Goal: Information Seeking & Learning: Learn about a topic

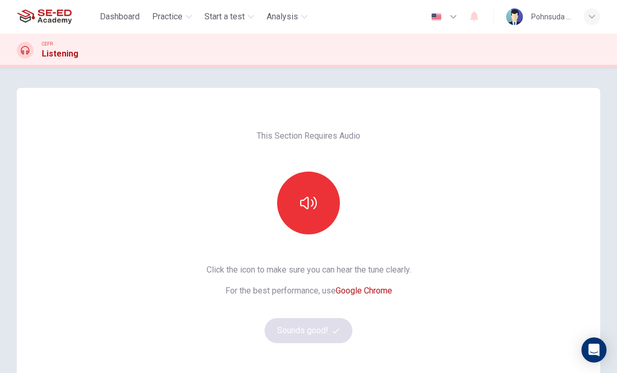
click at [177, 21] on span "Practice" at bounding box center [167, 16] width 30 height 13
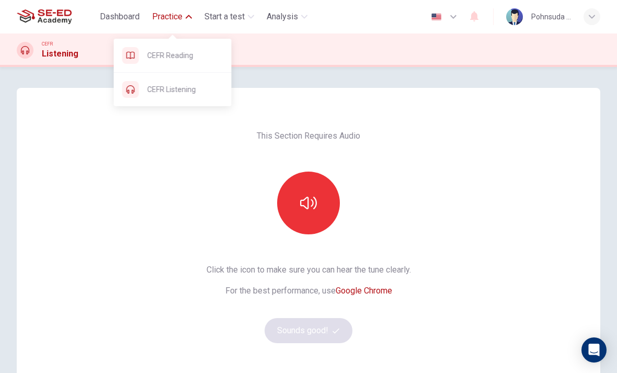
click at [204, 58] on span "CEFR Reading" at bounding box center [185, 55] width 76 height 13
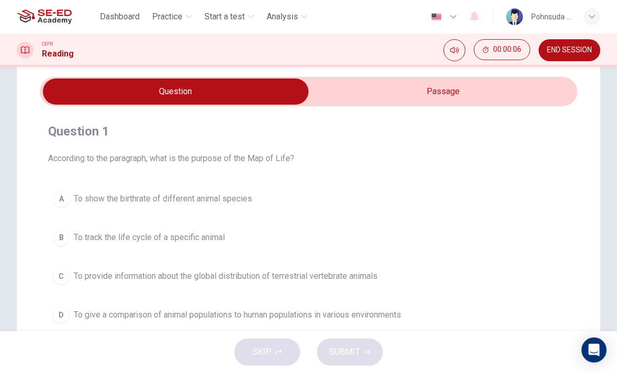
scroll to position [3, 0]
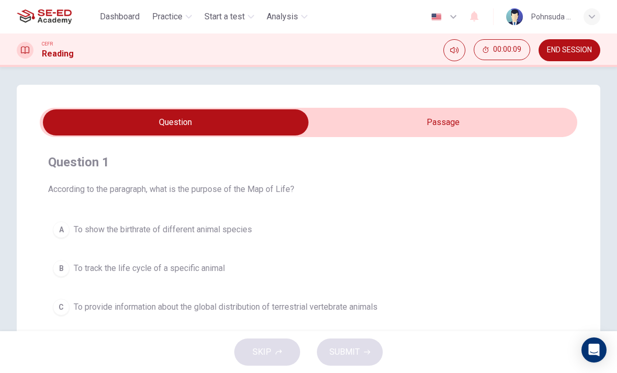
click at [428, 123] on input "checkbox" at bounding box center [176, 122] width 806 height 26
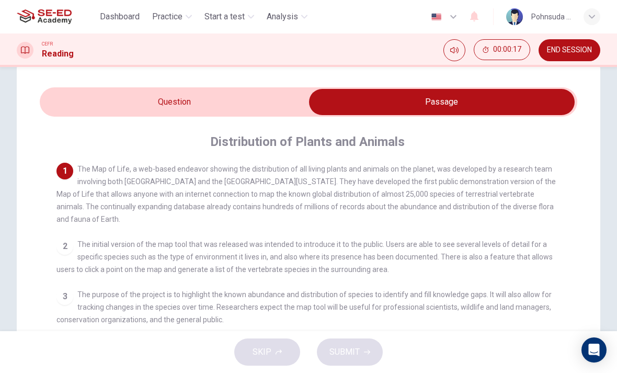
scroll to position [24, 0]
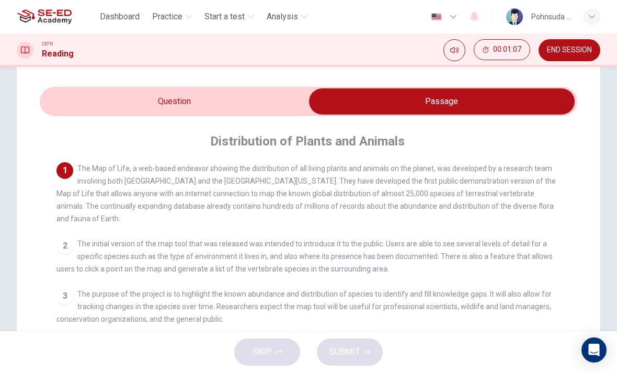
click at [216, 105] on input "checkbox" at bounding box center [442, 101] width 806 height 26
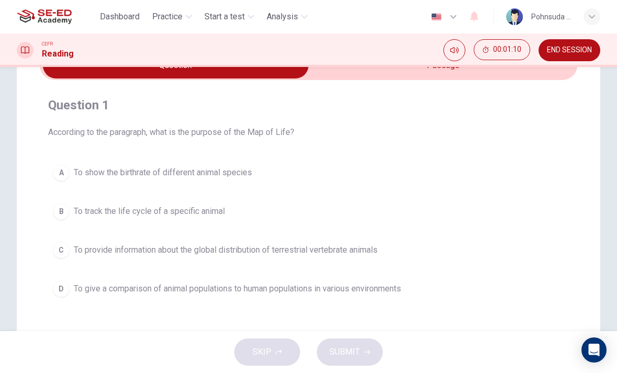
scroll to position [61, 0]
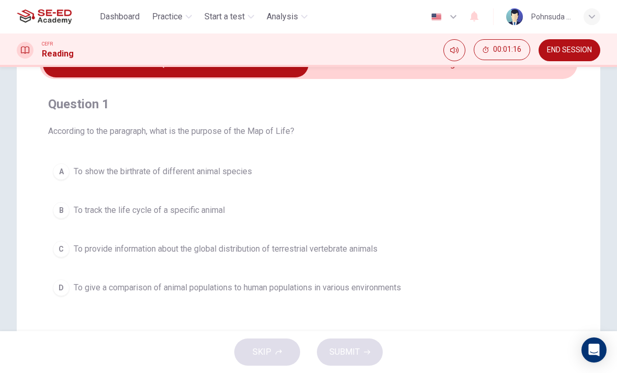
click at [321, 249] on span "To provide information about the global distribution of terrestrial vertebrate …" at bounding box center [226, 249] width 304 height 13
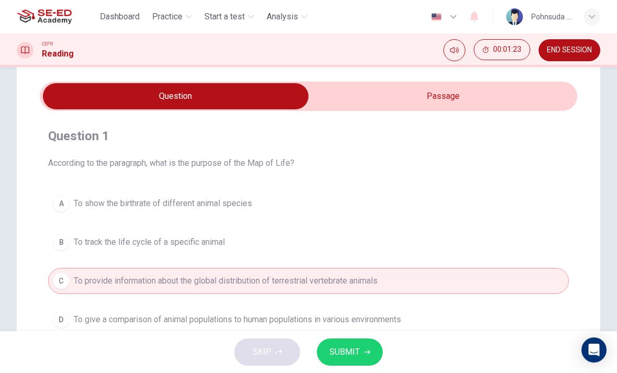
scroll to position [27, 0]
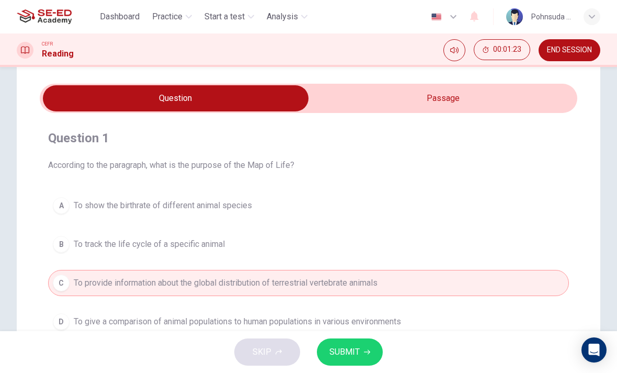
click at [451, 94] on input "checkbox" at bounding box center [176, 98] width 806 height 26
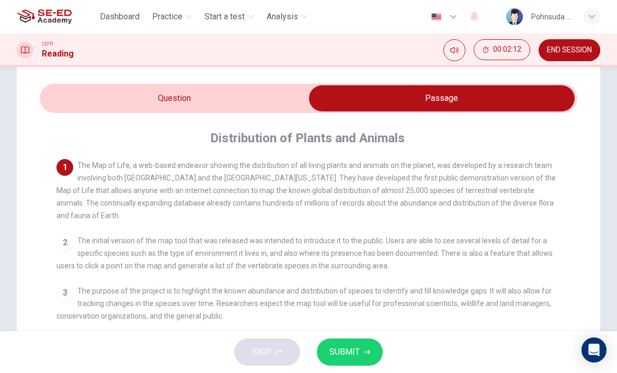
click at [232, 99] on input "checkbox" at bounding box center [442, 98] width 806 height 26
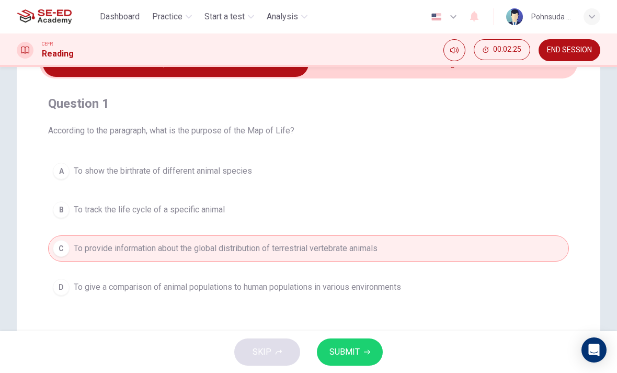
scroll to position [62, 0]
click at [365, 347] on button "SUBMIT" at bounding box center [350, 351] width 66 height 27
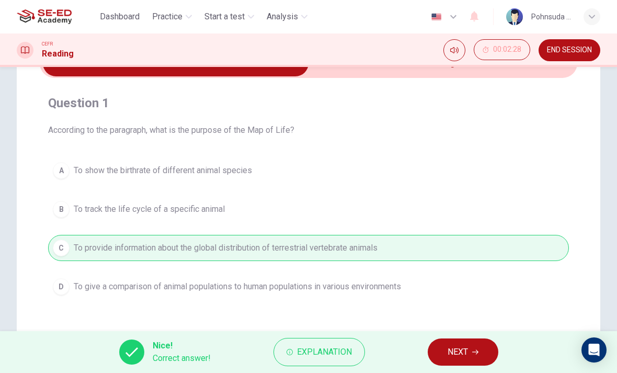
click at [460, 355] on span "NEXT" at bounding box center [457, 351] width 20 height 15
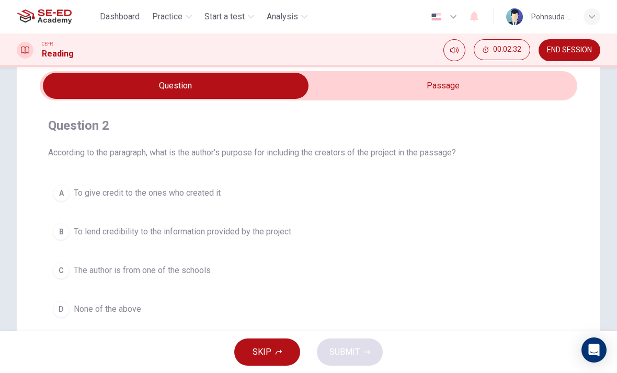
scroll to position [39, 0]
click at [431, 82] on input "checkbox" at bounding box center [176, 86] width 806 height 26
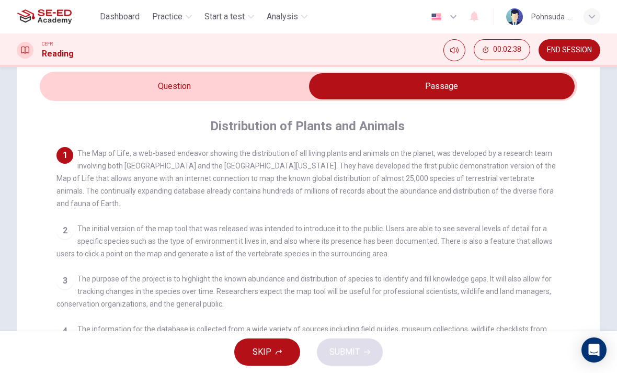
click at [268, 88] on input "checkbox" at bounding box center [442, 86] width 806 height 26
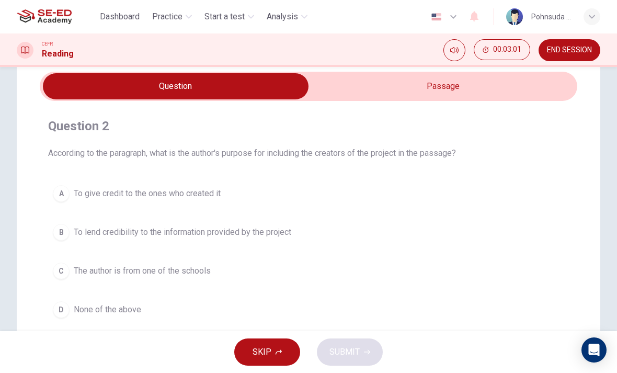
click at [368, 94] on input "checkbox" at bounding box center [176, 86] width 806 height 26
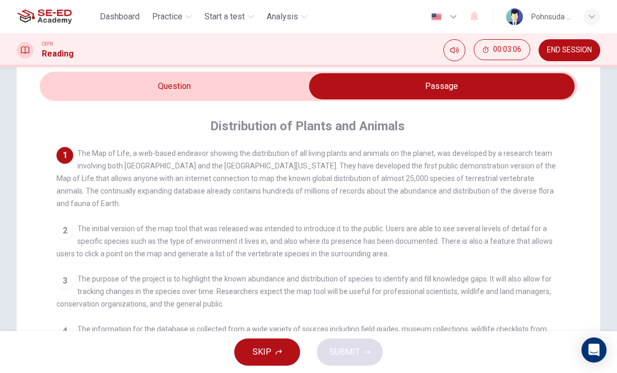
click at [266, 91] on input "checkbox" at bounding box center [442, 86] width 806 height 26
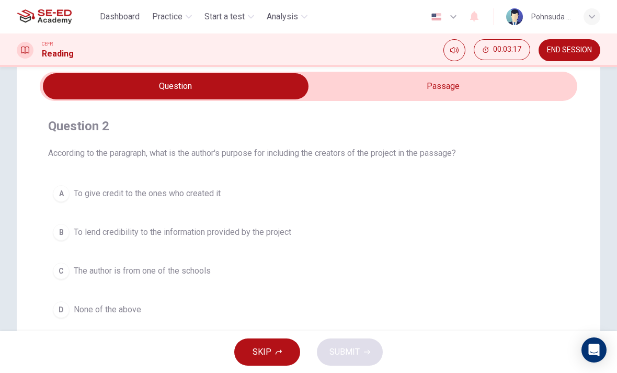
click at [430, 90] on input "checkbox" at bounding box center [176, 86] width 806 height 26
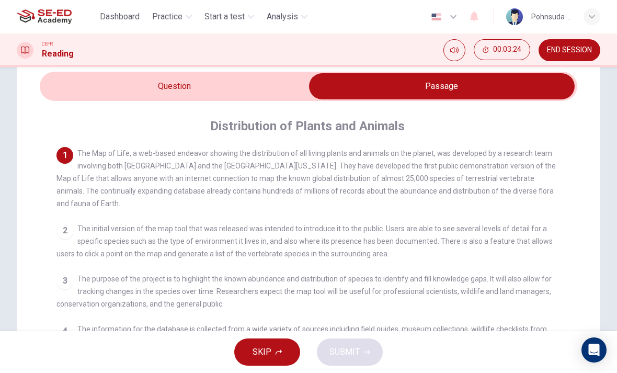
click at [266, 92] on input "checkbox" at bounding box center [442, 86] width 806 height 26
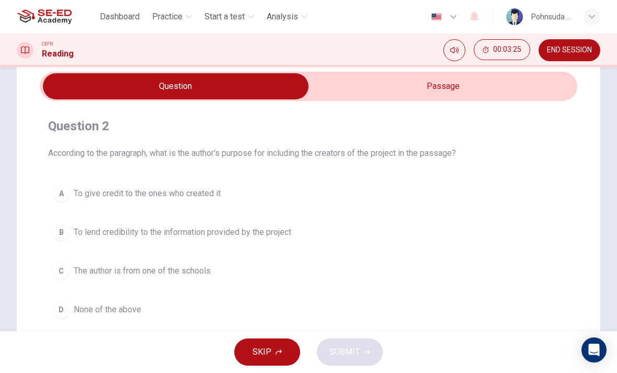
click at [125, 312] on span "None of the above" at bounding box center [107, 309] width 67 height 13
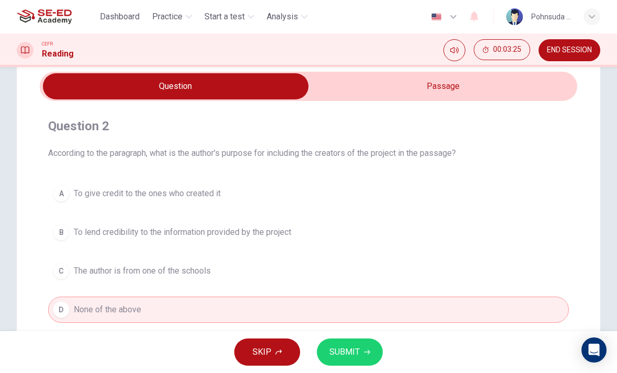
click at [355, 356] on span "SUBMIT" at bounding box center [344, 351] width 30 height 15
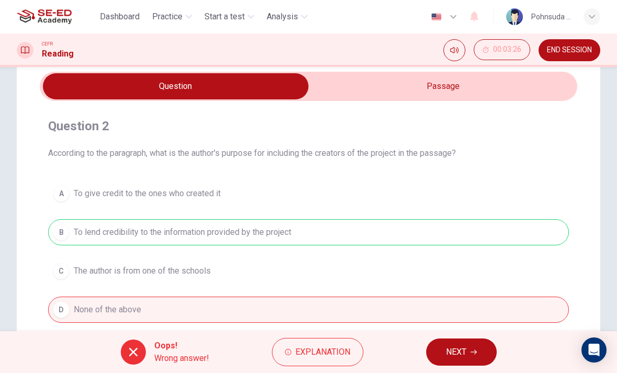
click at [336, 235] on div "A To give credit to the ones who created it B To lend credibility to the inform…" at bounding box center [308, 251] width 521 height 142
click at [337, 233] on div "A To give credit to the ones who created it B To lend credibility to the inform…" at bounding box center [308, 251] width 521 height 142
click at [467, 351] on button "NEXT" at bounding box center [461, 351] width 71 height 27
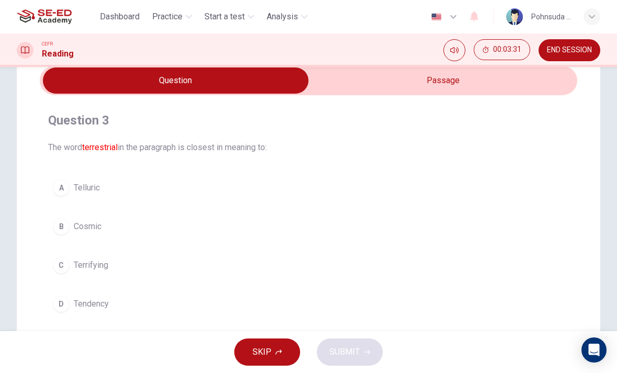
scroll to position [45, 0]
click at [464, 83] on input "checkbox" at bounding box center [176, 80] width 806 height 26
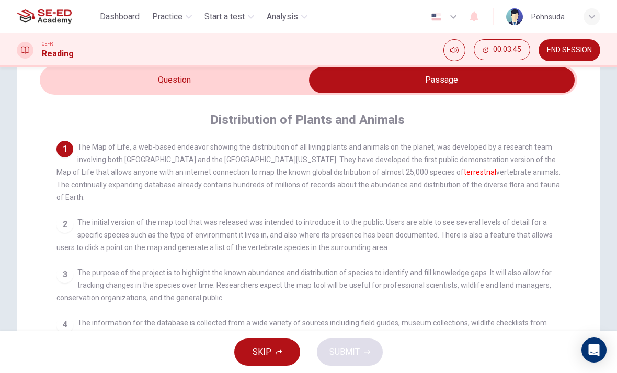
click at [257, 92] on input "checkbox" at bounding box center [442, 80] width 806 height 26
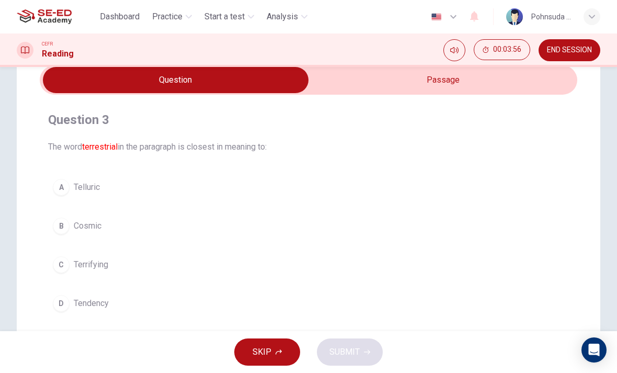
click at [156, 304] on button "D Tendency" at bounding box center [308, 303] width 521 height 26
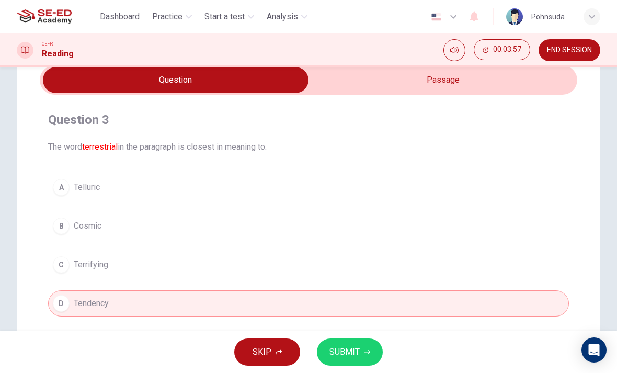
click at [346, 349] on span "SUBMIT" at bounding box center [344, 351] width 30 height 15
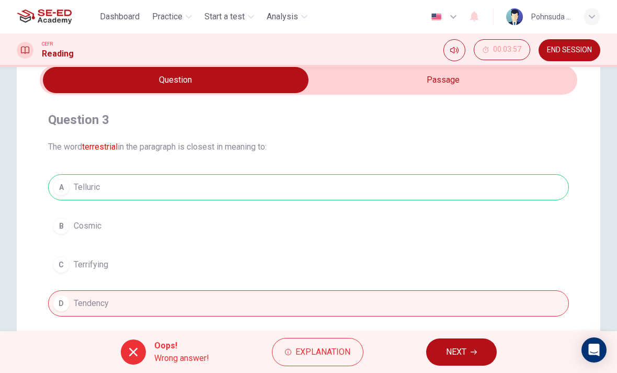
click at [320, 351] on span "Explanation" at bounding box center [322, 351] width 55 height 15
click at [359, 185] on div "A Telluric B Cosmic C Terrifying D Tendency" at bounding box center [308, 245] width 521 height 142
click at [475, 80] on input "checkbox" at bounding box center [176, 80] width 806 height 26
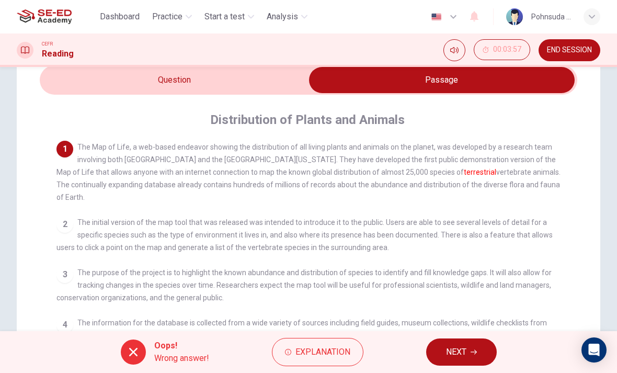
click at [259, 86] on input "checkbox" at bounding box center [442, 80] width 806 height 26
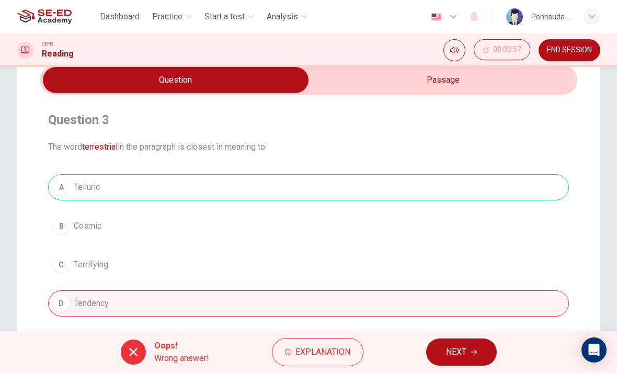
click at [448, 355] on span "NEXT" at bounding box center [456, 351] width 20 height 15
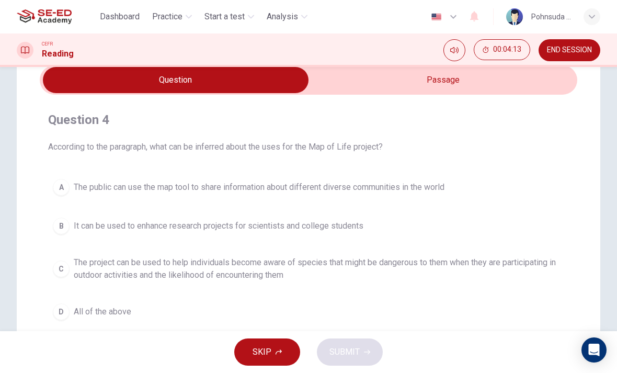
click at [475, 84] on input "checkbox" at bounding box center [176, 80] width 806 height 26
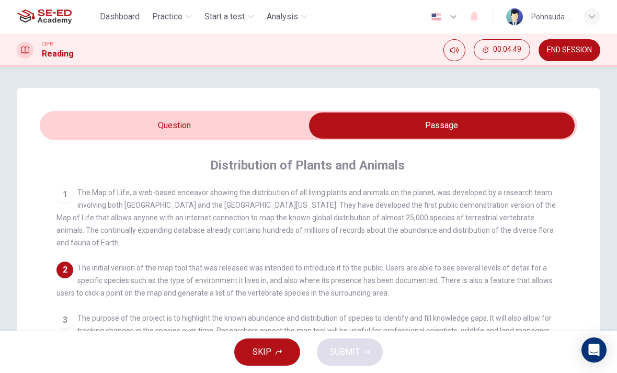
scroll to position [0, 0]
click at [226, 115] on input "checkbox" at bounding box center [442, 125] width 806 height 26
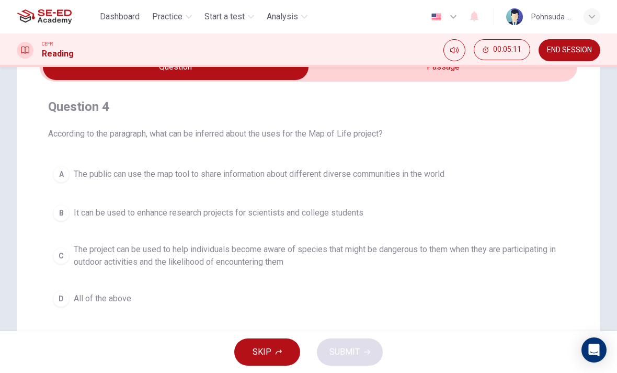
scroll to position [59, 0]
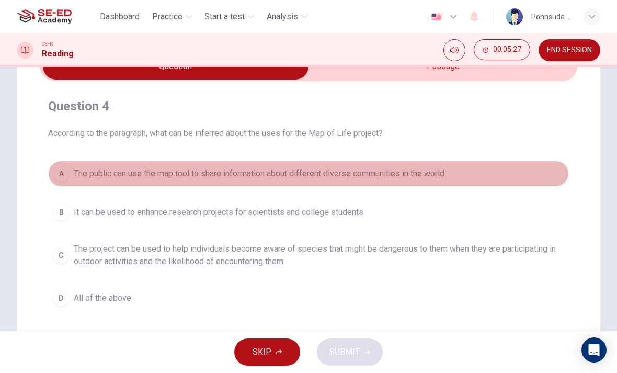
click at [433, 165] on button "A The public can use the map tool to share information about different diverse …" at bounding box center [308, 173] width 521 height 26
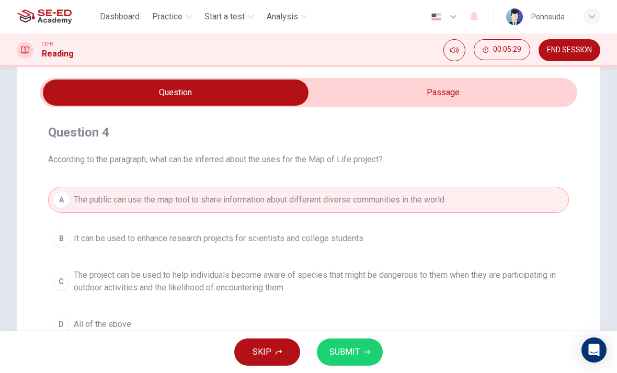
scroll to position [31, 0]
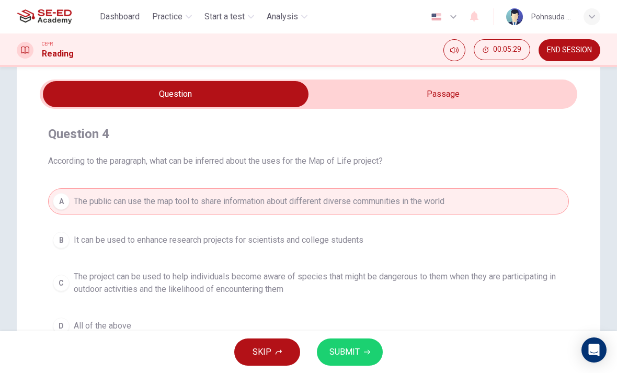
click at [476, 92] on input "checkbox" at bounding box center [176, 94] width 806 height 26
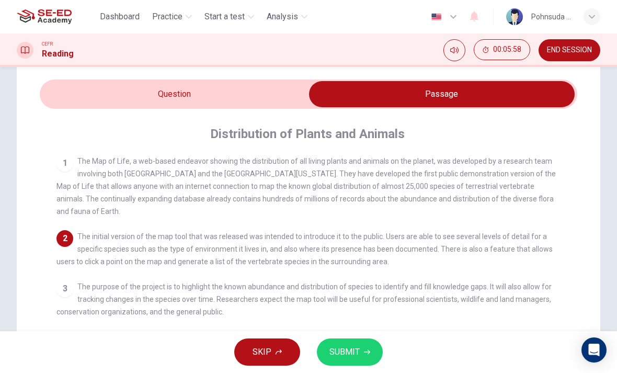
click at [250, 90] on input "checkbox" at bounding box center [442, 94] width 806 height 26
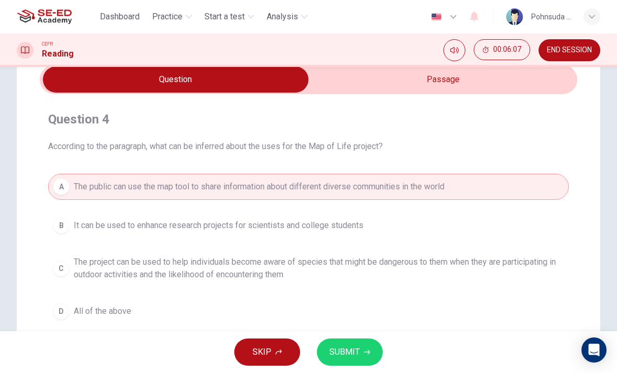
scroll to position [47, 0]
click at [362, 350] on button "SUBMIT" at bounding box center [350, 351] width 66 height 27
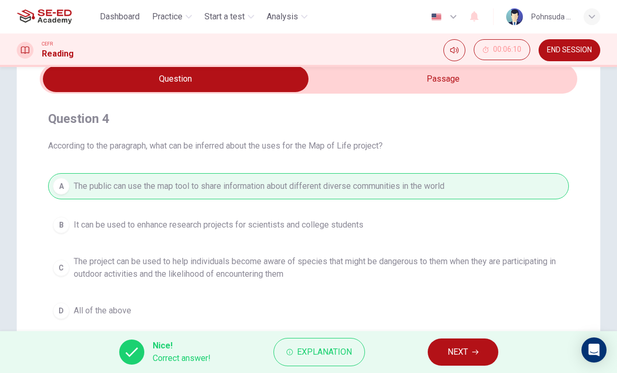
click at [466, 350] on span "NEXT" at bounding box center [457, 351] width 20 height 15
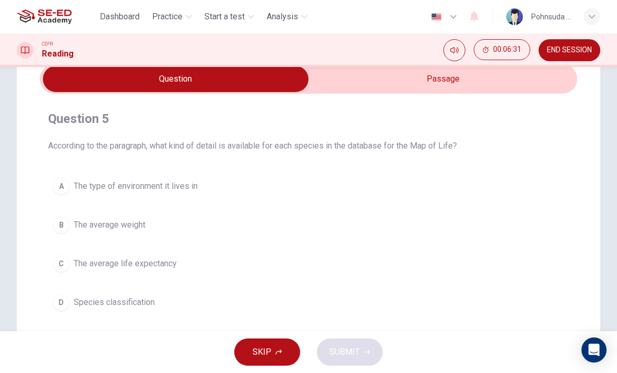
click at [466, 85] on input "checkbox" at bounding box center [176, 79] width 806 height 26
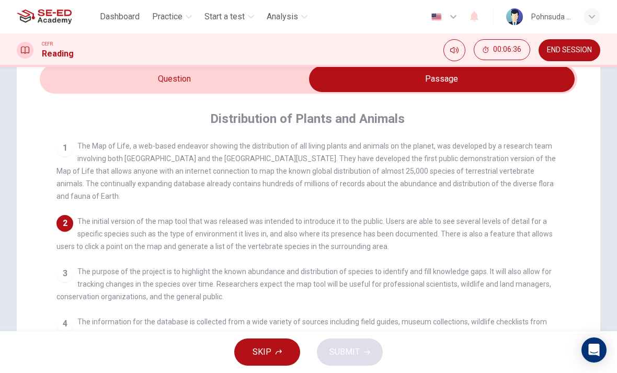
click at [249, 75] on input "checkbox" at bounding box center [442, 79] width 806 height 26
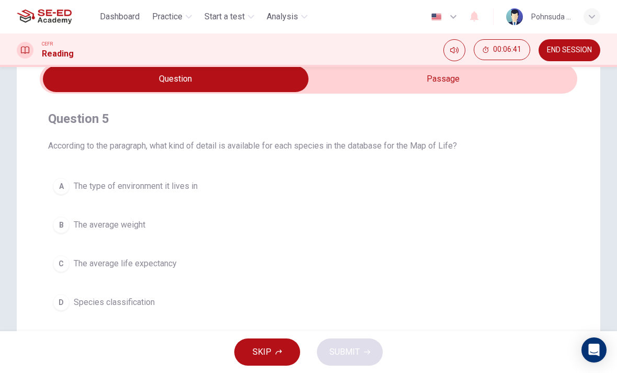
click at [198, 189] on span "The type of environment it lives in" at bounding box center [136, 186] width 124 height 13
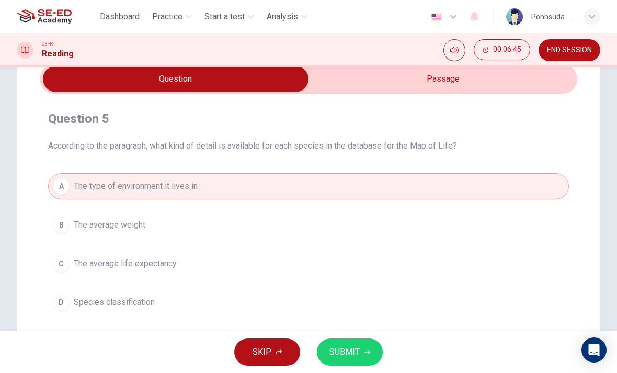
click at [420, 87] on input "checkbox" at bounding box center [176, 79] width 806 height 26
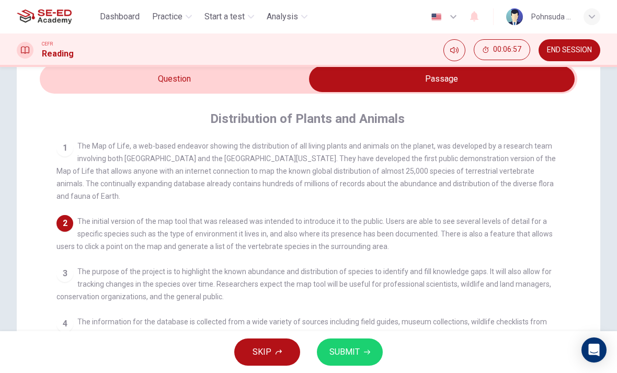
click at [254, 78] on input "checkbox" at bounding box center [442, 79] width 806 height 26
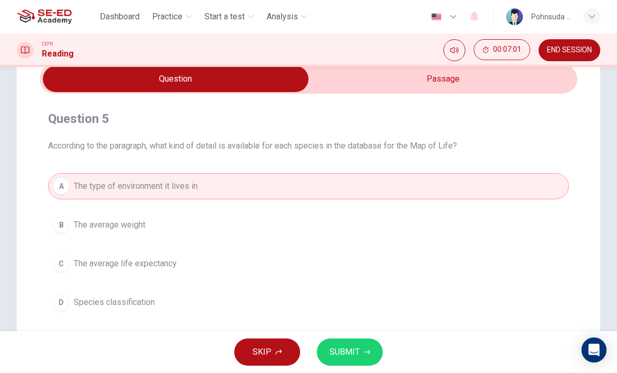
click at [409, 86] on input "checkbox" at bounding box center [176, 79] width 806 height 26
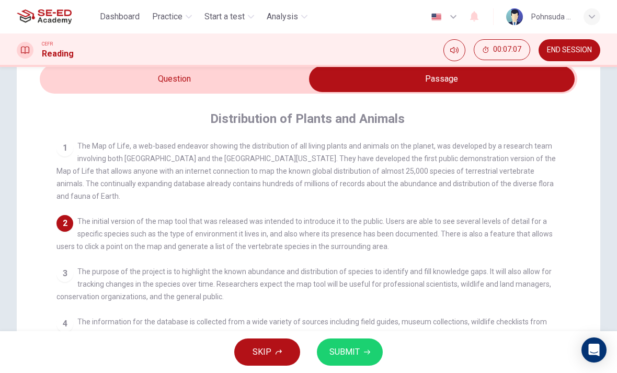
click at [226, 79] on input "checkbox" at bounding box center [442, 79] width 806 height 26
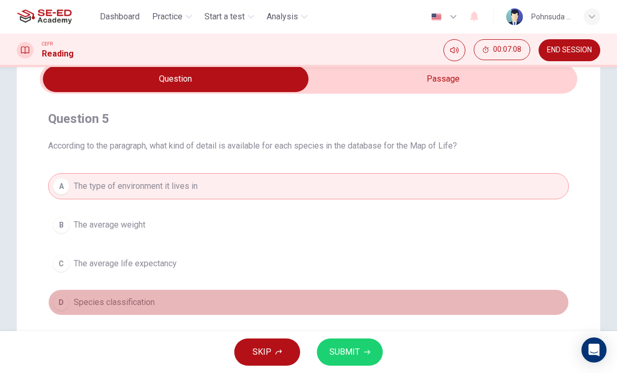
click at [174, 307] on button "D Species classification" at bounding box center [308, 302] width 521 height 26
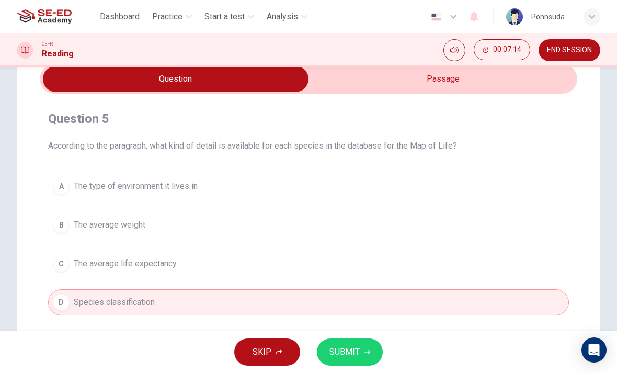
click at [384, 83] on input "checkbox" at bounding box center [176, 79] width 806 height 26
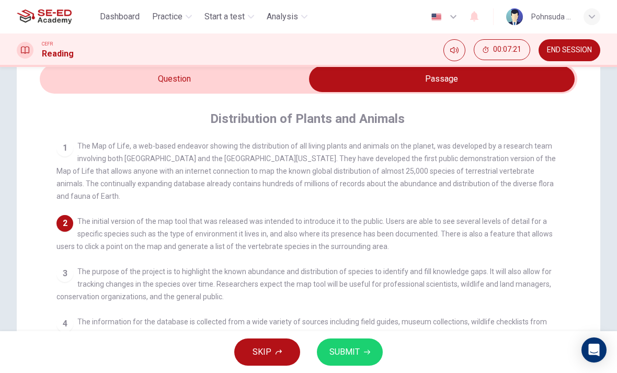
click at [264, 75] on input "checkbox" at bounding box center [442, 79] width 806 height 26
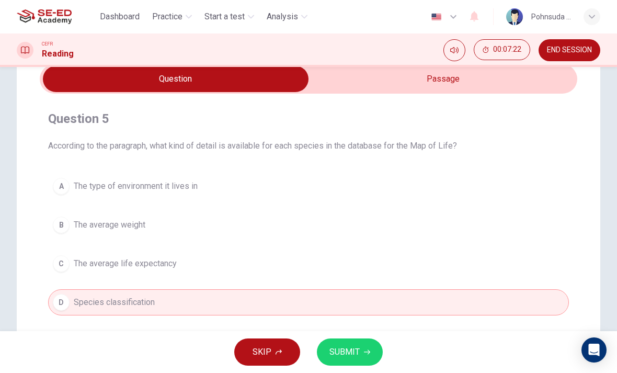
click at [228, 182] on button "A The type of environment it lives in" at bounding box center [308, 186] width 521 height 26
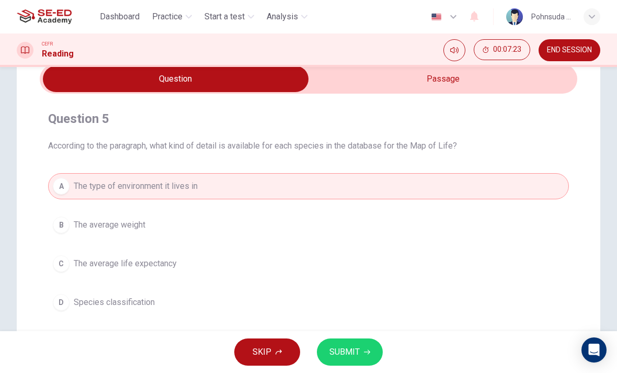
click at [354, 350] on span "SUBMIT" at bounding box center [344, 351] width 30 height 15
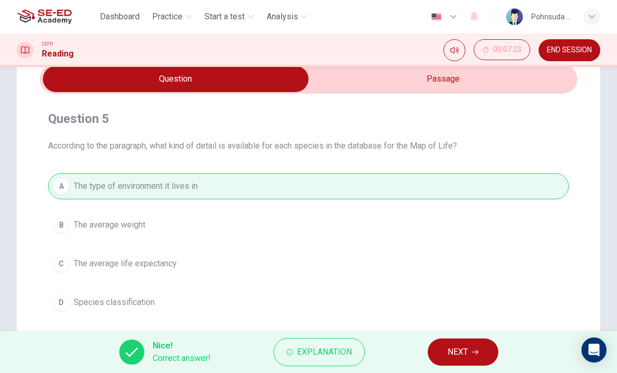
click at [461, 349] on span "NEXT" at bounding box center [457, 351] width 20 height 15
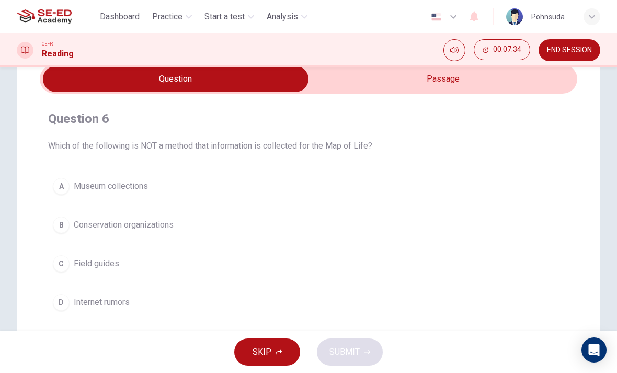
click at [460, 88] on input "checkbox" at bounding box center [176, 79] width 806 height 26
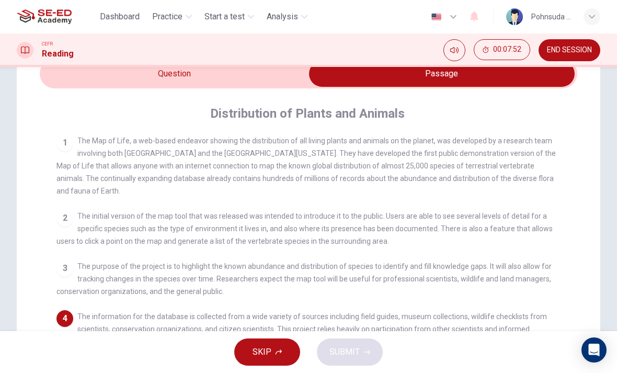
scroll to position [38, 0]
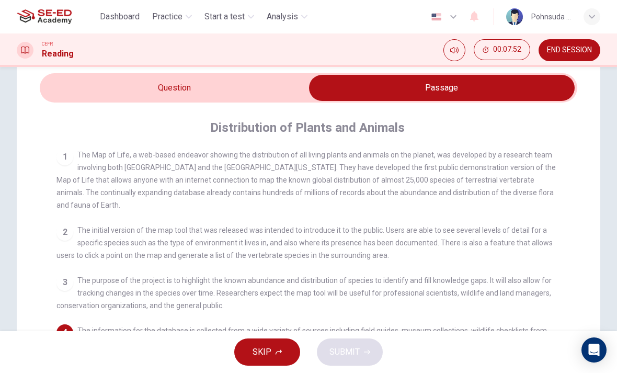
click at [257, 88] on input "checkbox" at bounding box center [442, 88] width 806 height 26
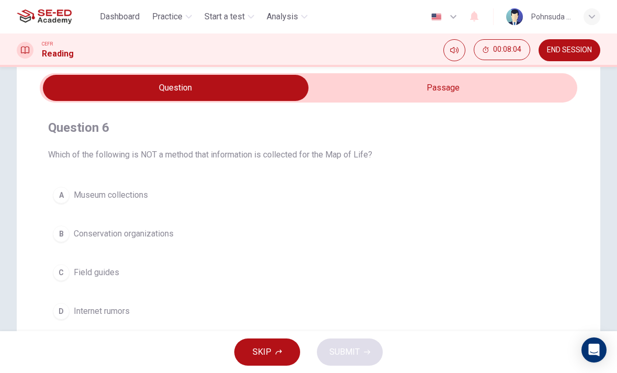
click at [447, 75] on input "checkbox" at bounding box center [176, 88] width 806 height 26
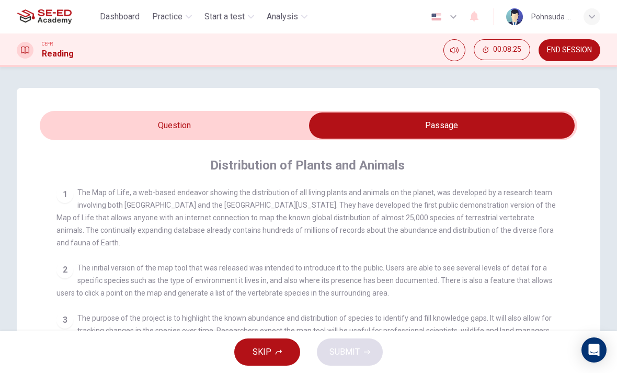
scroll to position [0, 0]
click at [250, 126] on input "checkbox" at bounding box center [442, 125] width 806 height 26
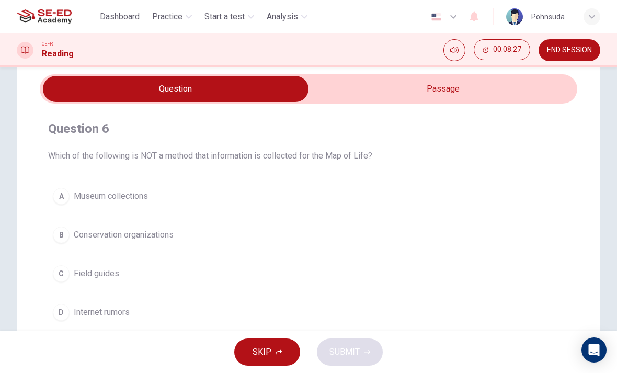
scroll to position [57, 0]
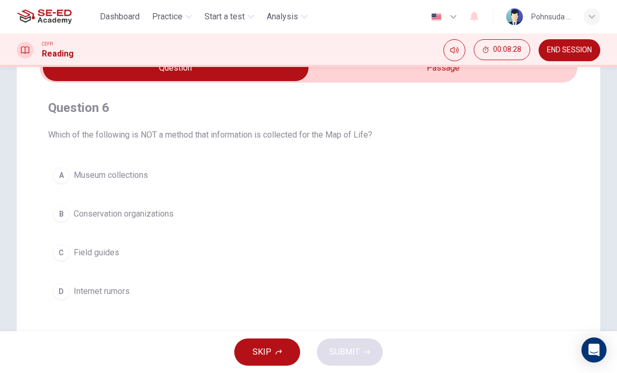
click at [136, 294] on button "D Internet rumors" at bounding box center [308, 291] width 521 height 26
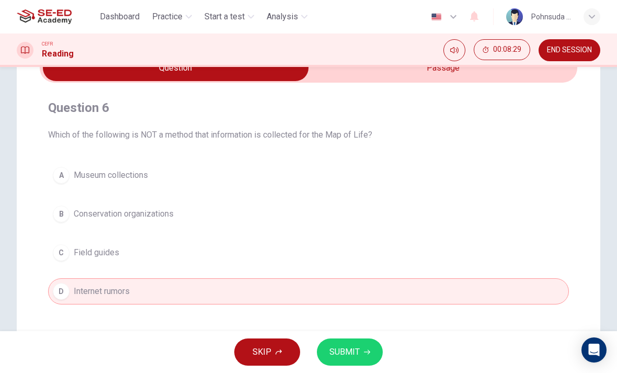
click at [360, 355] on button "SUBMIT" at bounding box center [350, 351] width 66 height 27
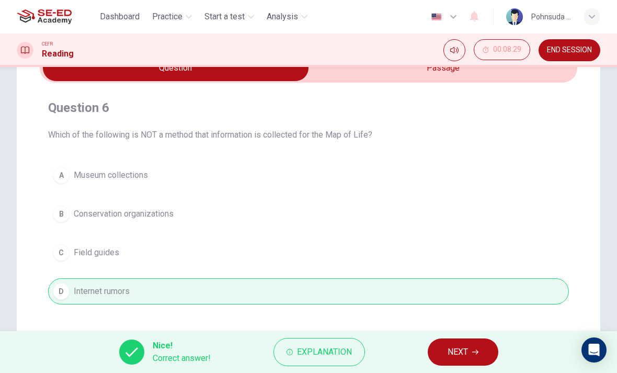
click at [467, 349] on span "NEXT" at bounding box center [457, 351] width 20 height 15
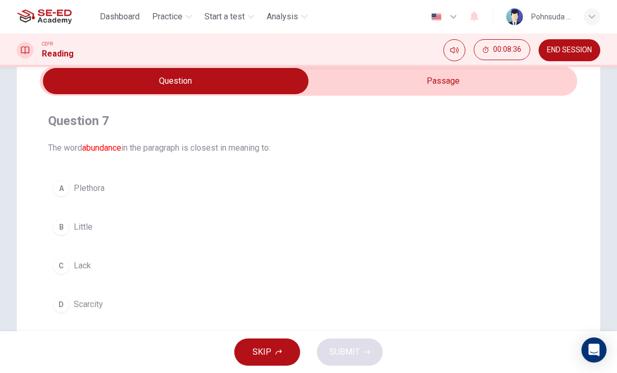
scroll to position [43, 0]
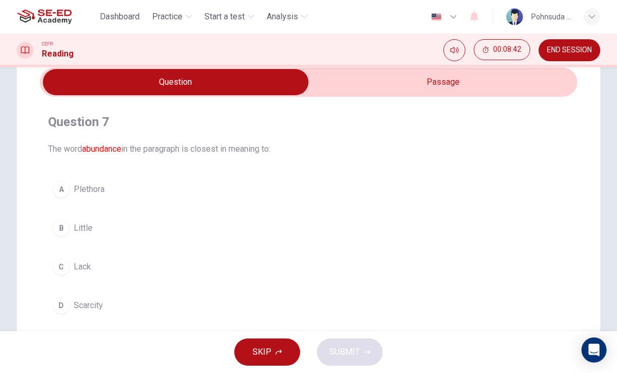
click at [467, 86] on input "checkbox" at bounding box center [176, 82] width 806 height 26
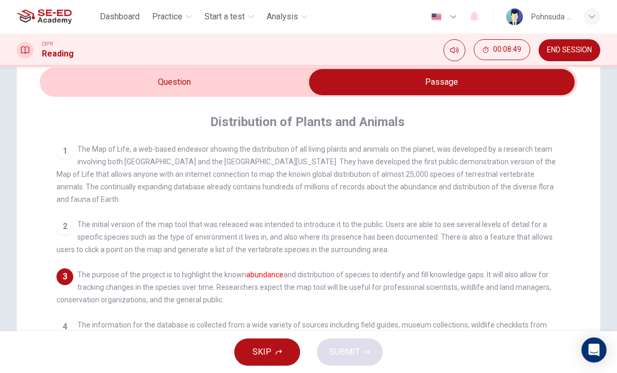
click at [259, 83] on input "checkbox" at bounding box center [442, 82] width 806 height 26
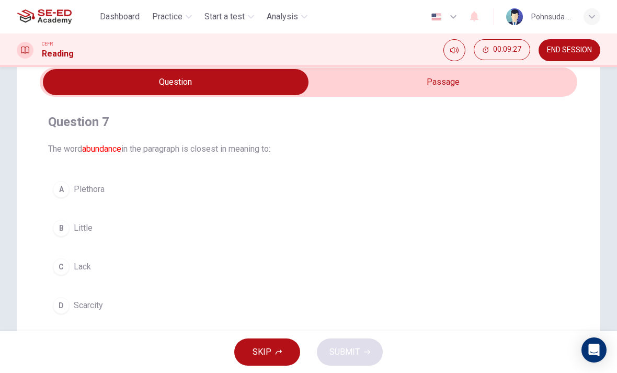
click at [112, 194] on button "A Plethora" at bounding box center [308, 189] width 521 height 26
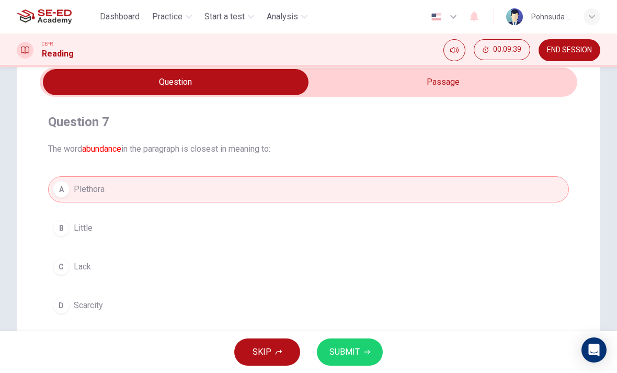
click at [355, 349] on span "SUBMIT" at bounding box center [344, 351] width 30 height 15
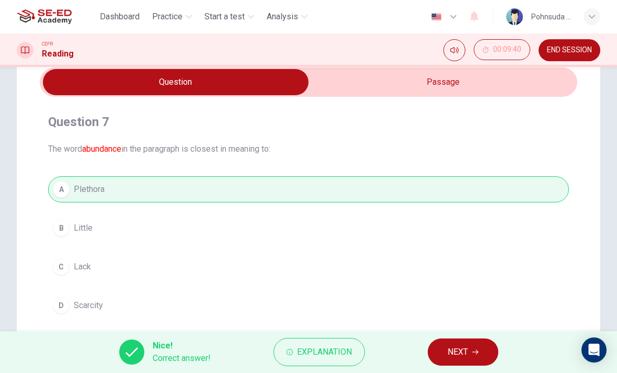
click at [467, 349] on span "NEXT" at bounding box center [457, 351] width 20 height 15
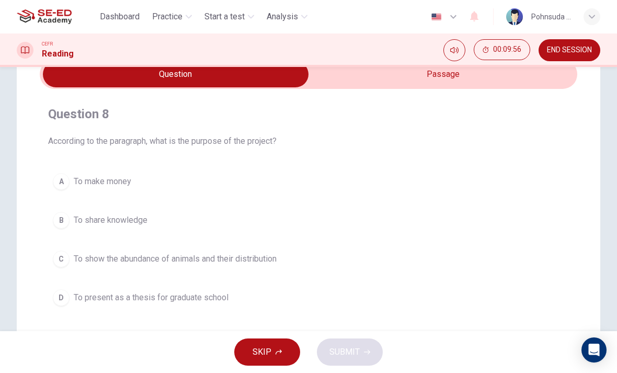
scroll to position [45, 0]
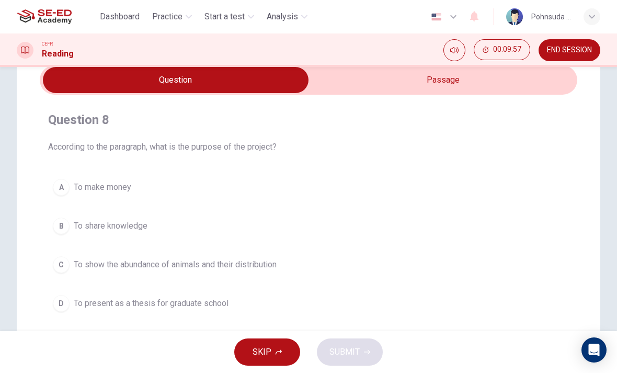
click at [448, 83] on input "checkbox" at bounding box center [176, 80] width 806 height 26
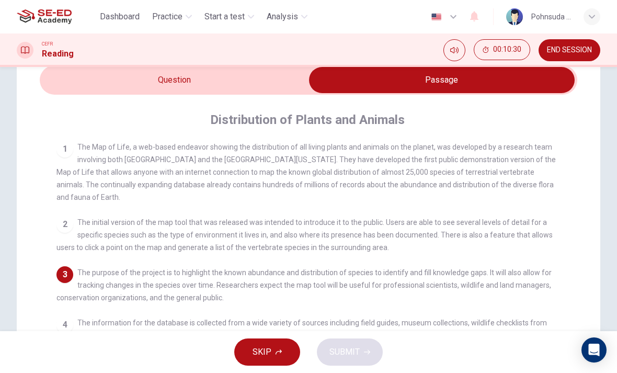
click at [252, 77] on input "checkbox" at bounding box center [442, 80] width 806 height 26
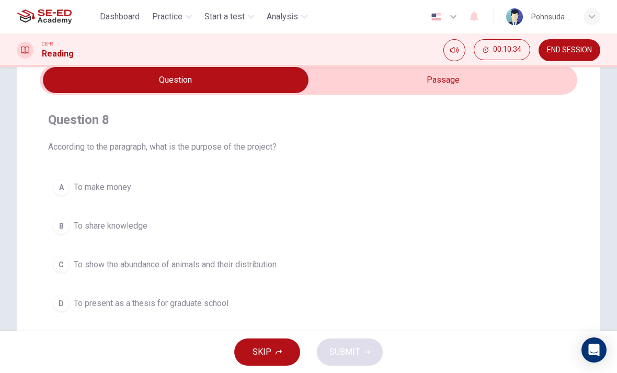
click at [233, 228] on button "B To share knowledge" at bounding box center [308, 226] width 521 height 26
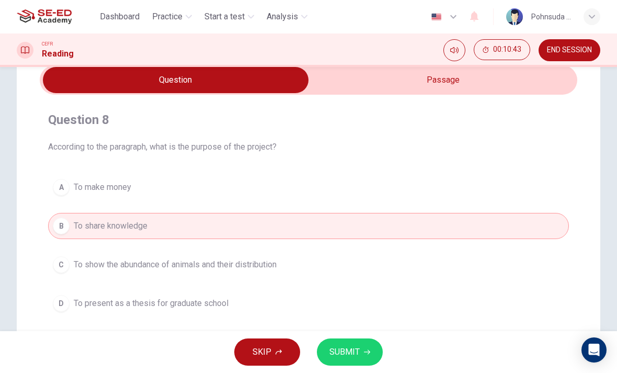
click at [245, 275] on button "C To show the abundance of animals and their distribution" at bounding box center [308, 264] width 521 height 26
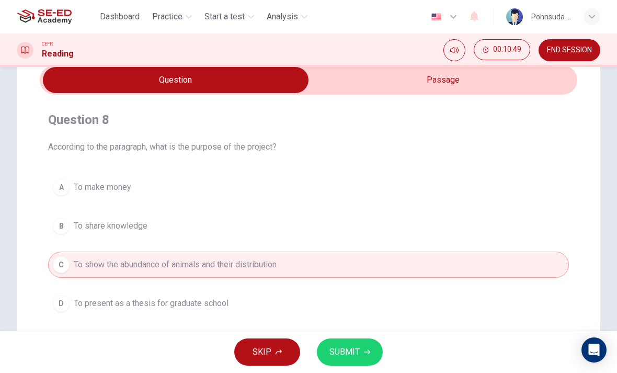
click at [453, 84] on input "checkbox" at bounding box center [176, 80] width 806 height 26
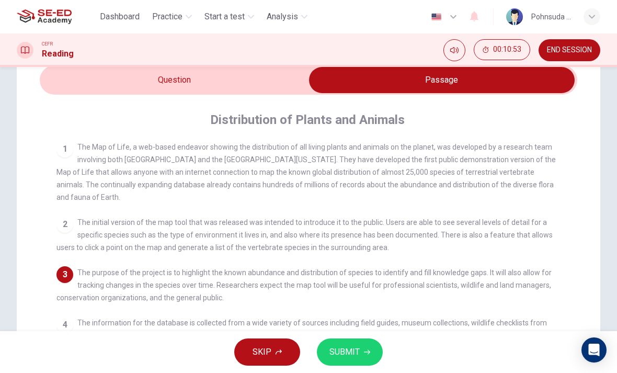
click at [240, 87] on input "checkbox" at bounding box center [442, 80] width 806 height 26
checkbox input "false"
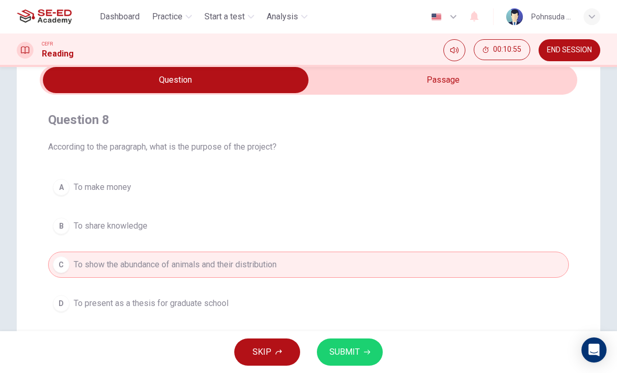
click at [348, 352] on span "SUBMIT" at bounding box center [344, 351] width 30 height 15
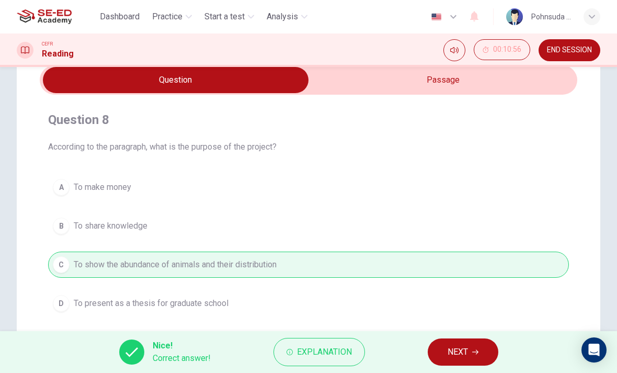
click at [467, 355] on span "NEXT" at bounding box center [457, 351] width 20 height 15
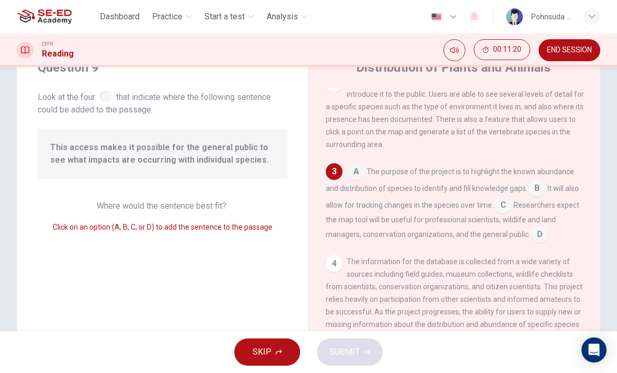
scroll to position [140, 0]
click at [500, 212] on input at bounding box center [502, 205] width 17 height 17
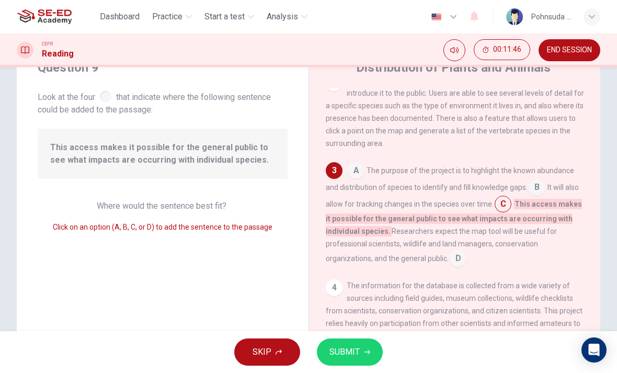
click at [450, 268] on input at bounding box center [458, 259] width 17 height 17
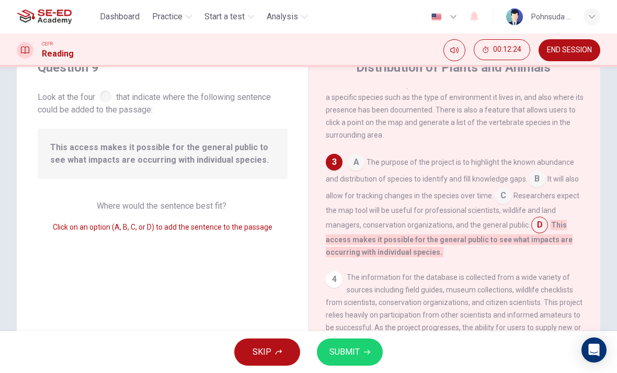
scroll to position [148, 0]
click at [354, 350] on span "SUBMIT" at bounding box center [344, 351] width 30 height 15
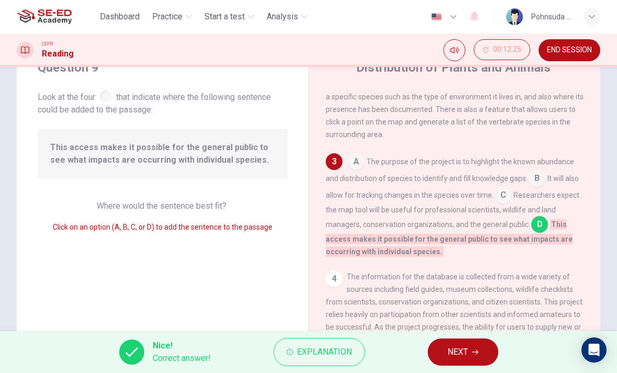
click at [471, 346] on button "NEXT" at bounding box center [463, 351] width 71 height 27
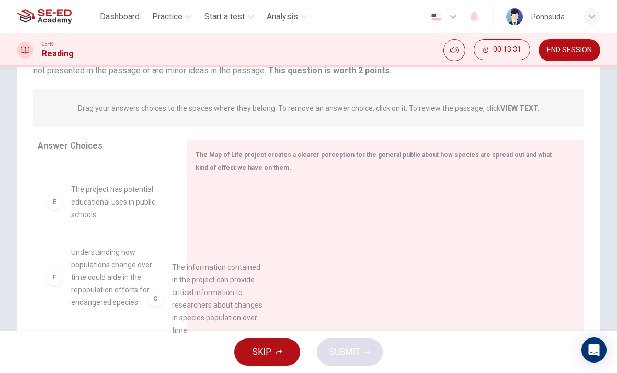
scroll to position [241, 0]
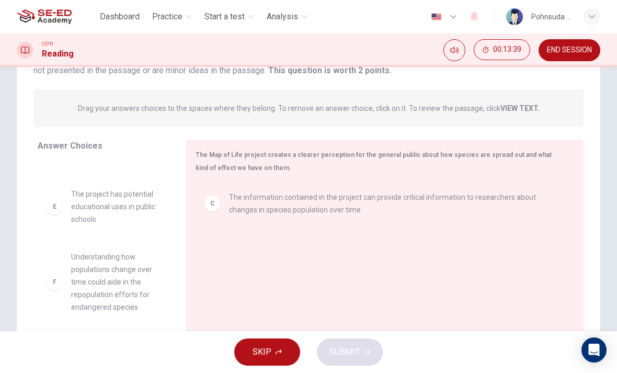
click at [126, 276] on span "Understanding how populations change over time could aide in the repopulation e…" at bounding box center [116, 281] width 90 height 63
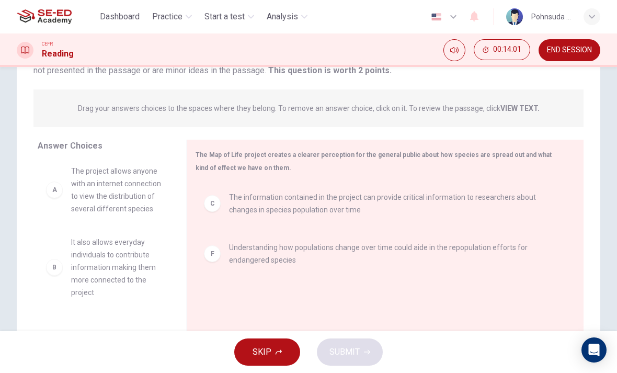
scroll to position [104, 0]
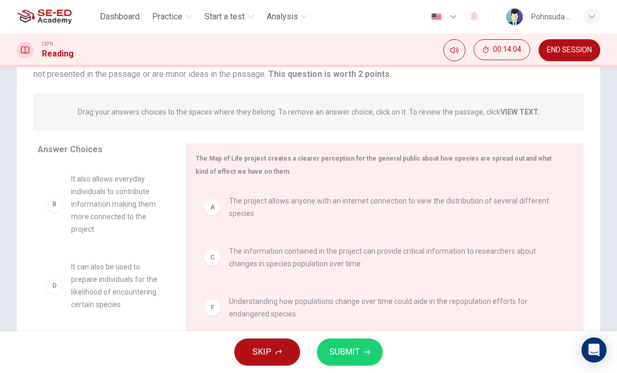
click at [357, 352] on span "SUBMIT" at bounding box center [344, 351] width 30 height 15
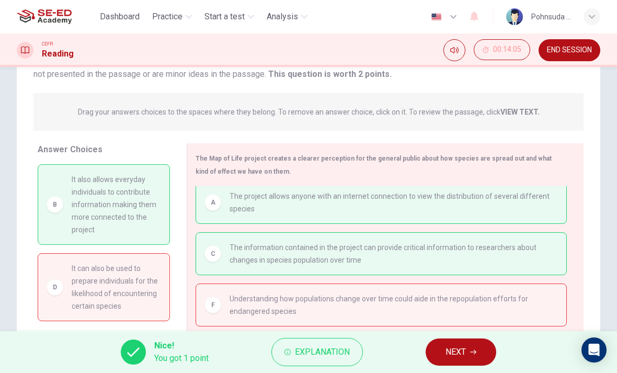
scroll to position [5, 0]
click at [464, 353] on span "NEXT" at bounding box center [455, 351] width 20 height 15
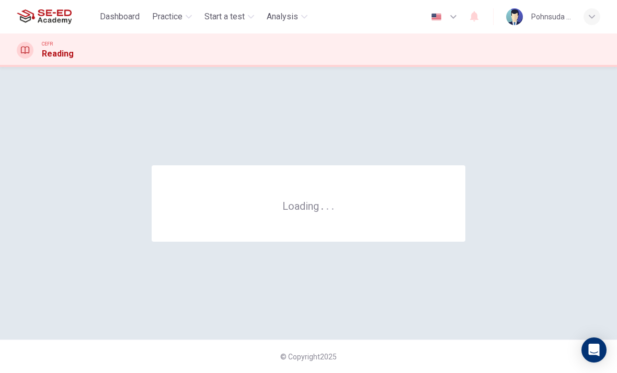
scroll to position [0, 0]
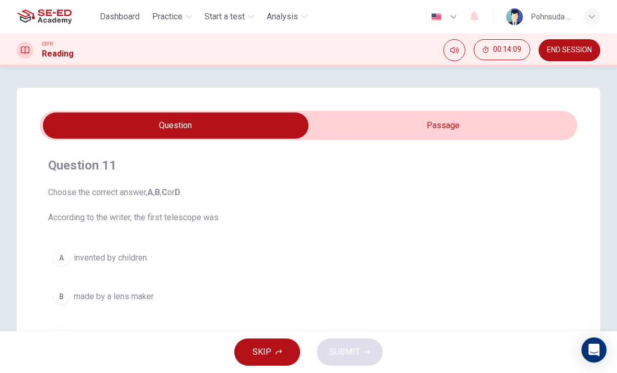
click at [570, 51] on span "END SESSION" at bounding box center [569, 50] width 45 height 8
